Goal: Information Seeking & Learning: Learn about a topic

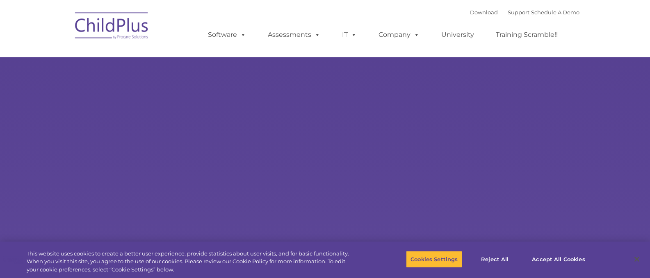
type input ""
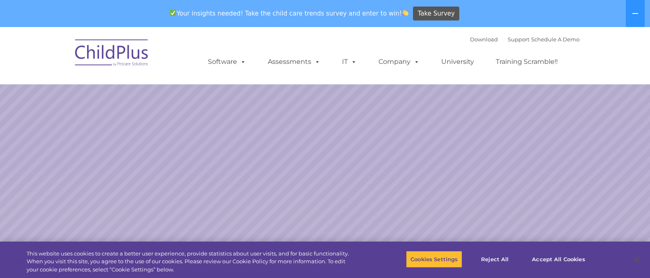
select select "MEDIUM"
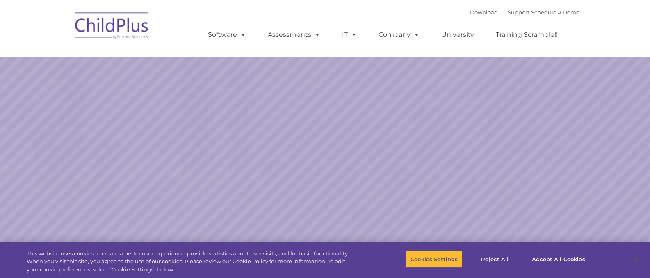
select select "MEDIUM"
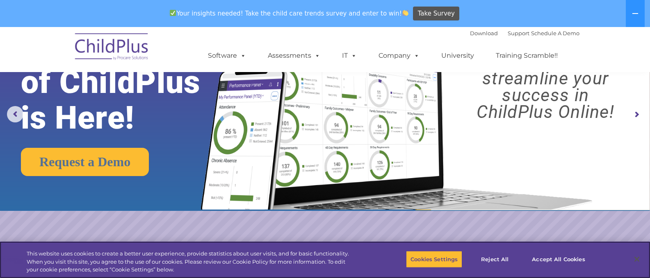
scroll to position [60, 0]
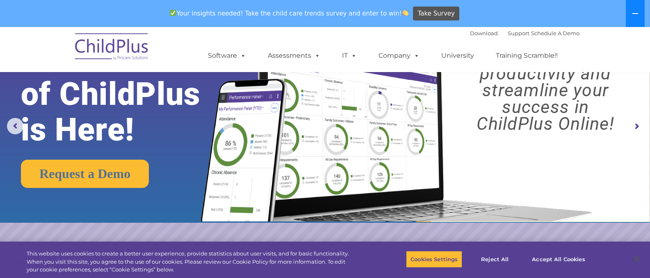
click at [632, 16] on icon at bounding box center [635, 13] width 7 height 7
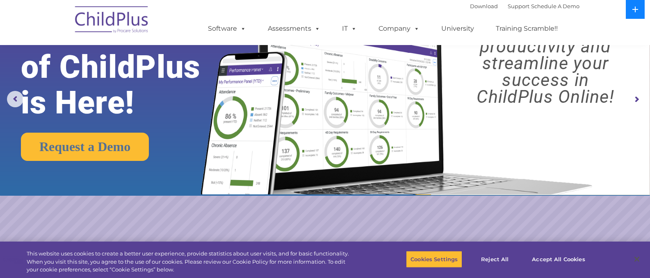
click at [632, 16] on button at bounding box center [635, 9] width 19 height 19
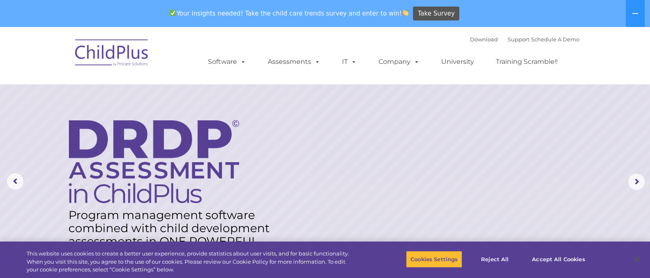
scroll to position [0, 0]
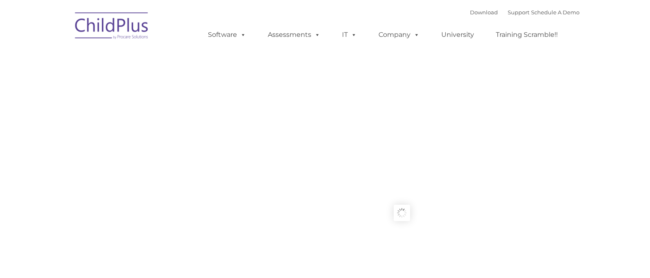
type input ""
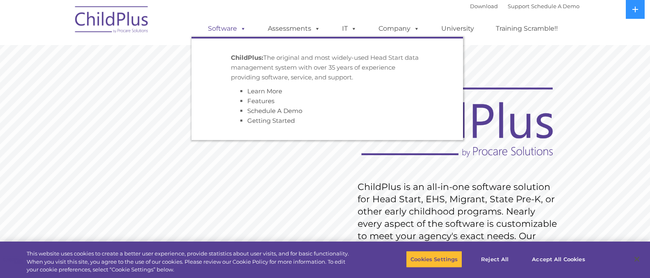
click at [226, 28] on link "Software" at bounding box center [227, 29] width 55 height 16
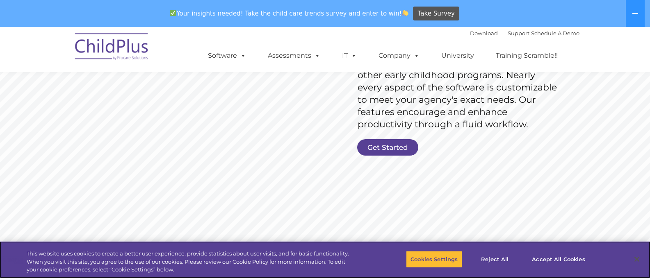
scroll to position [164, 0]
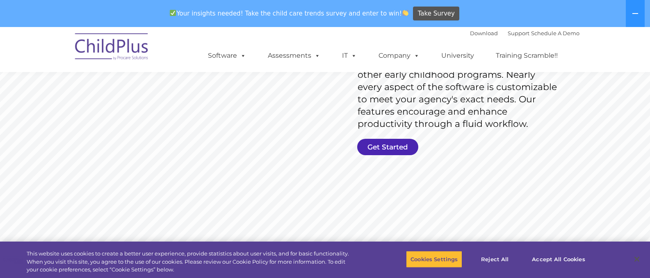
click at [382, 143] on link "Get Started" at bounding box center [387, 147] width 61 height 16
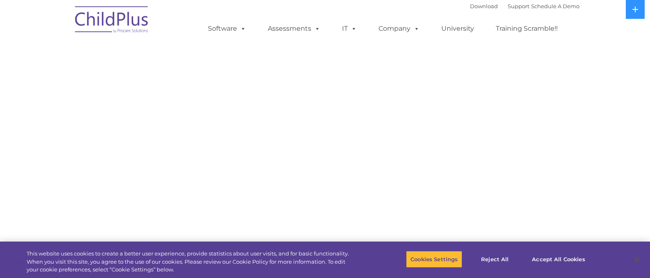
select select "MEDIUM"
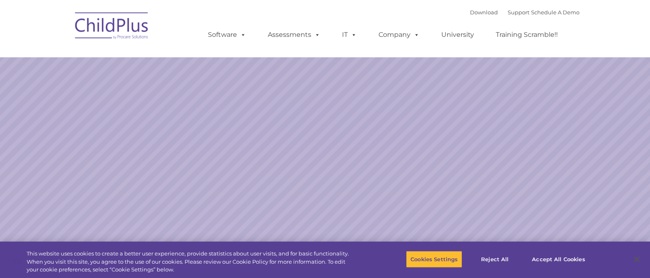
select select "MEDIUM"
